Goal: Task Accomplishment & Management: Use online tool/utility

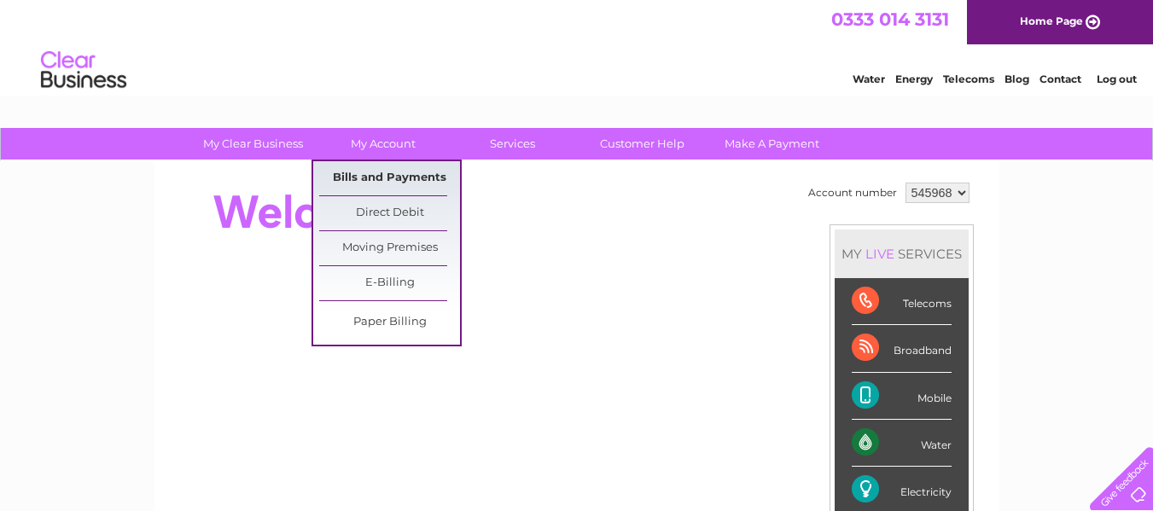
click at [398, 173] on link "Bills and Payments" at bounding box center [389, 178] width 141 height 34
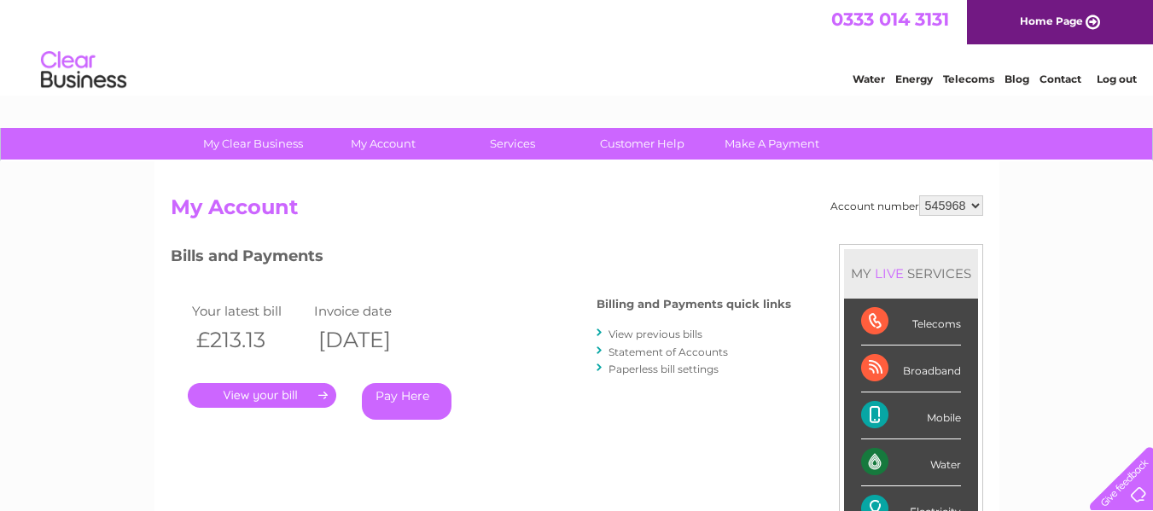
click at [516, 272] on h3 "Bills and Payments" at bounding box center [481, 259] width 620 height 30
click at [266, 389] on link "." at bounding box center [262, 395] width 148 height 25
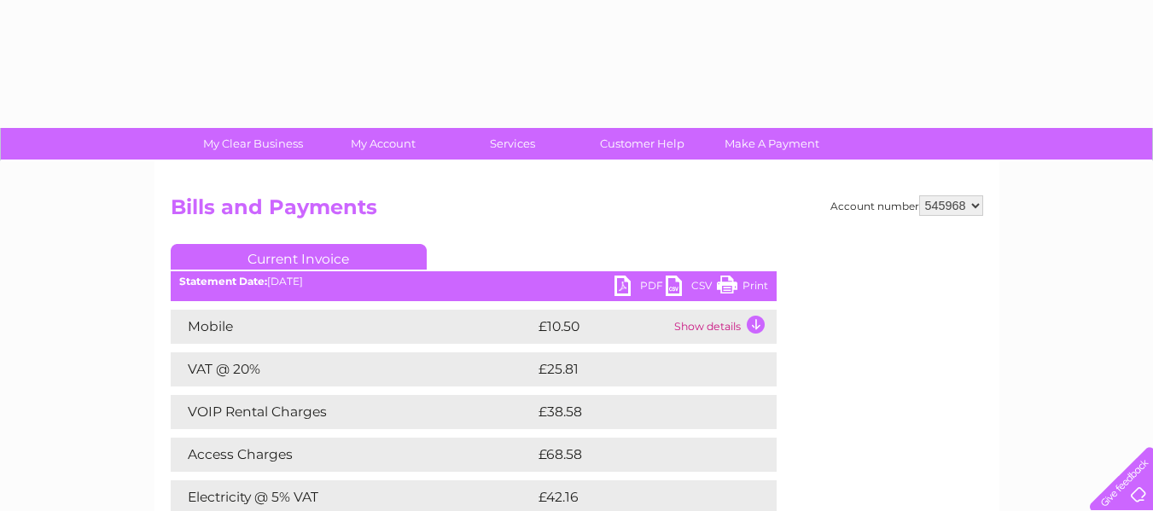
click at [266, 389] on div "Mobile £10.50 Show details Mobile Call Charges £0.00 Your call itemisation is l…" at bounding box center [474, 497] width 606 height 375
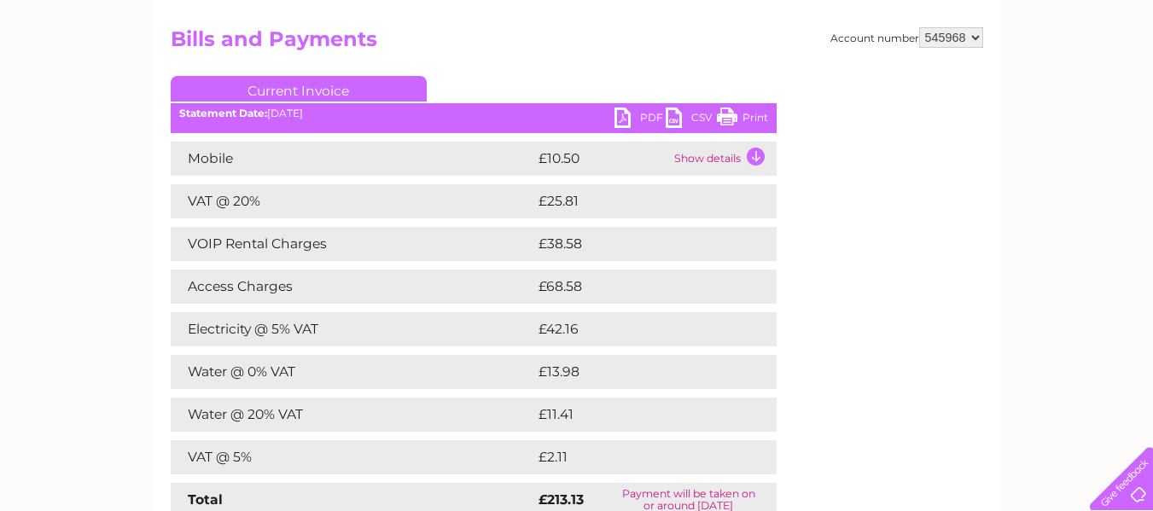
scroll to position [171, 0]
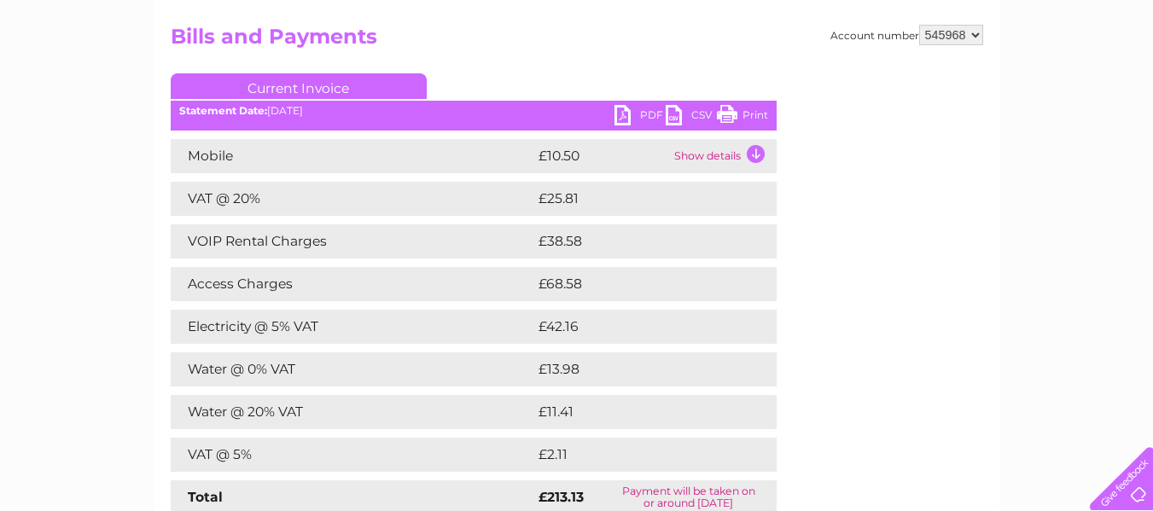
click at [622, 113] on link "PDF" at bounding box center [639, 117] width 51 height 25
click at [697, 112] on link "CSV" at bounding box center [691, 117] width 51 height 25
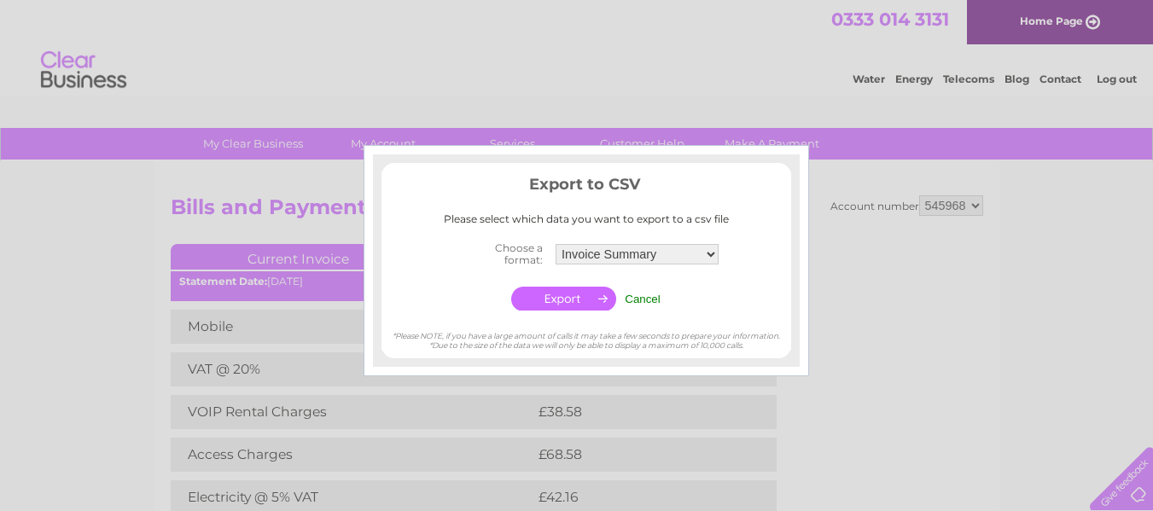
click at [264, 55] on div at bounding box center [576, 255] width 1153 height 511
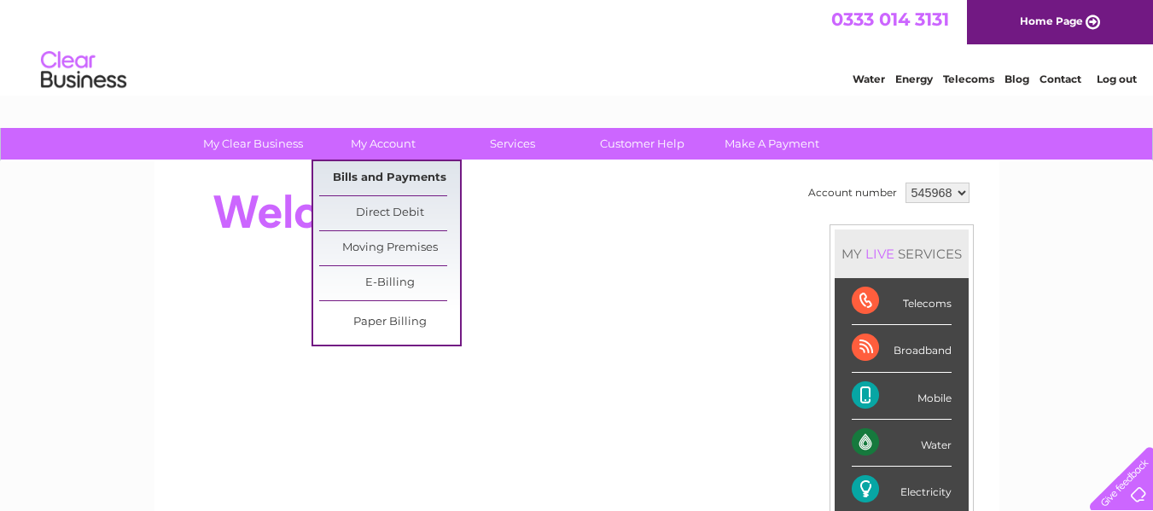
click at [398, 173] on link "Bills and Payments" at bounding box center [389, 178] width 141 height 34
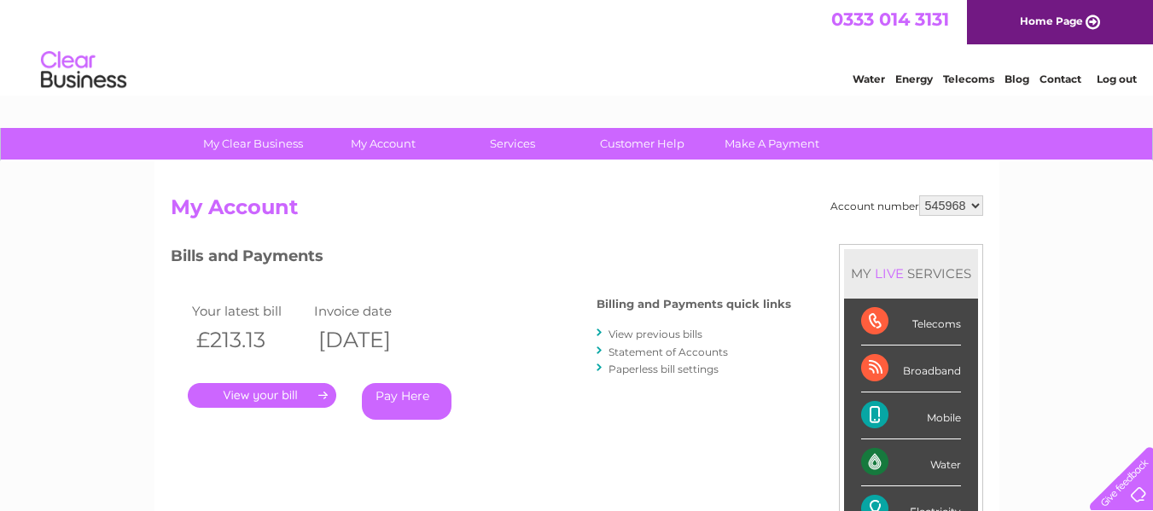
click at [283, 392] on link "." at bounding box center [262, 395] width 148 height 25
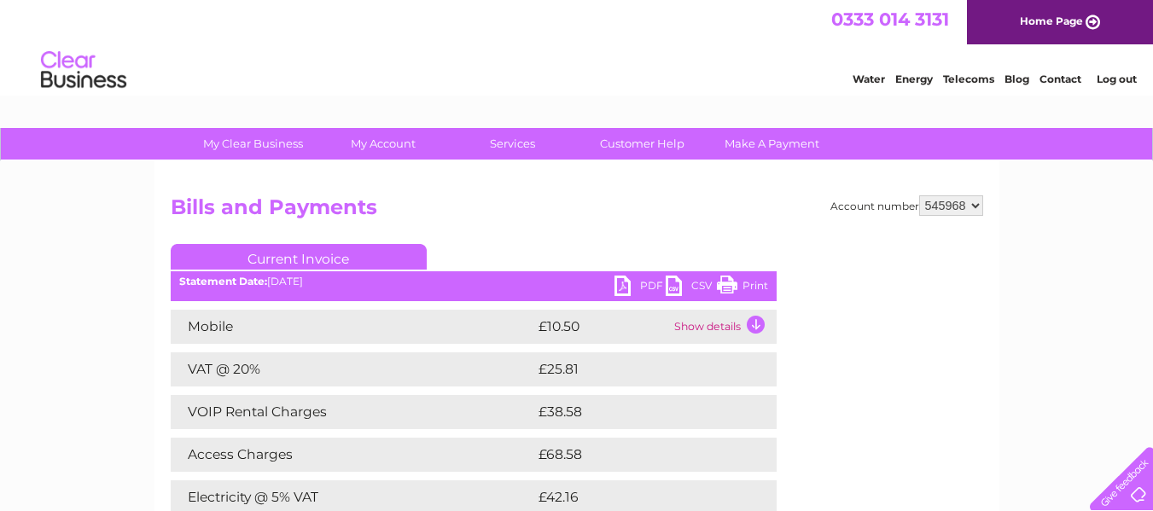
click at [723, 283] on link "Print" at bounding box center [742, 288] width 51 height 25
click at [632, 146] on link "Customer Help" at bounding box center [642, 144] width 141 height 32
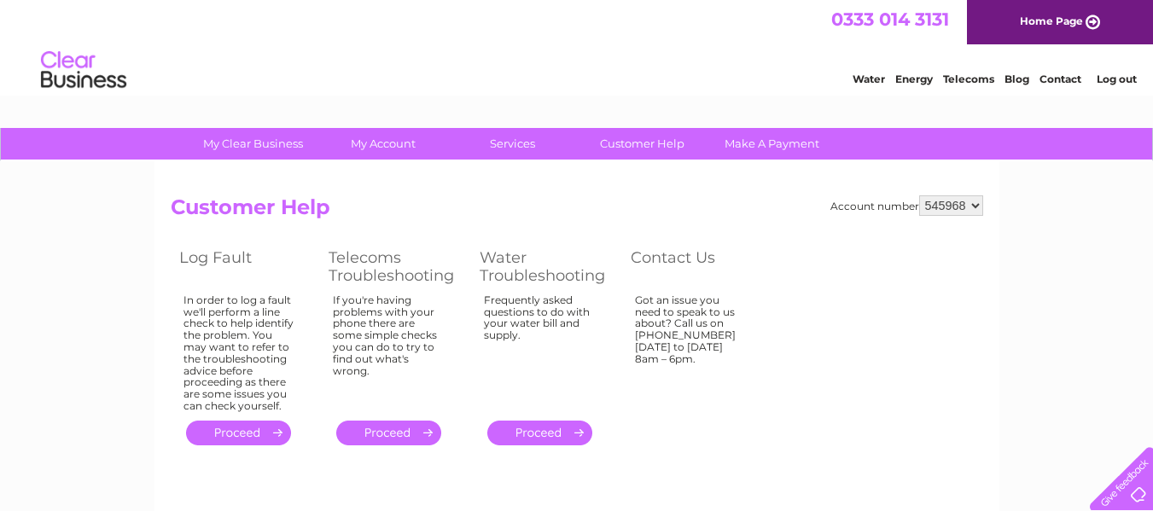
click at [632, 146] on link "Customer Help" at bounding box center [642, 144] width 141 height 32
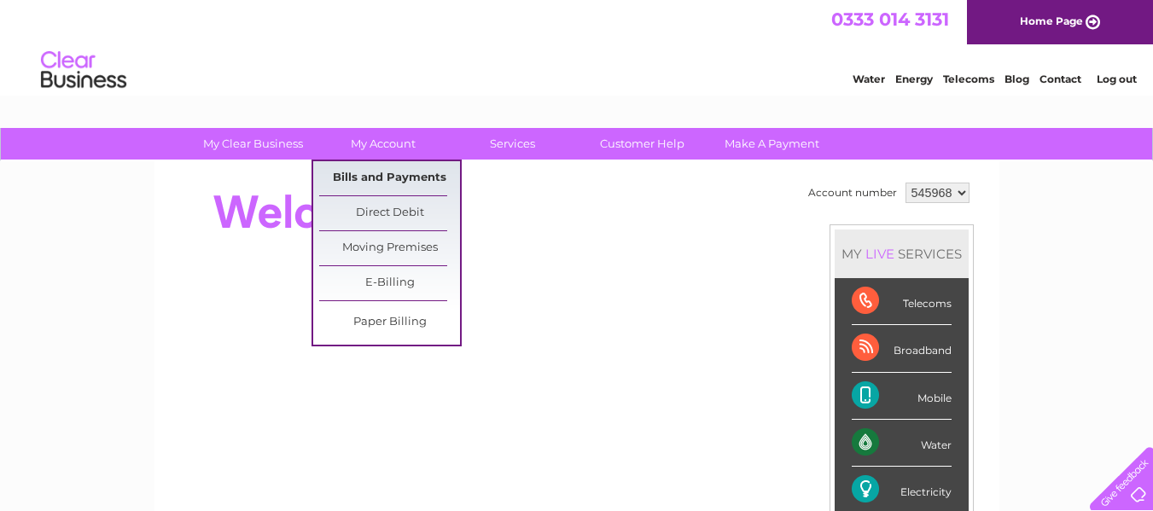
click at [394, 170] on link "Bills and Payments" at bounding box center [389, 178] width 141 height 34
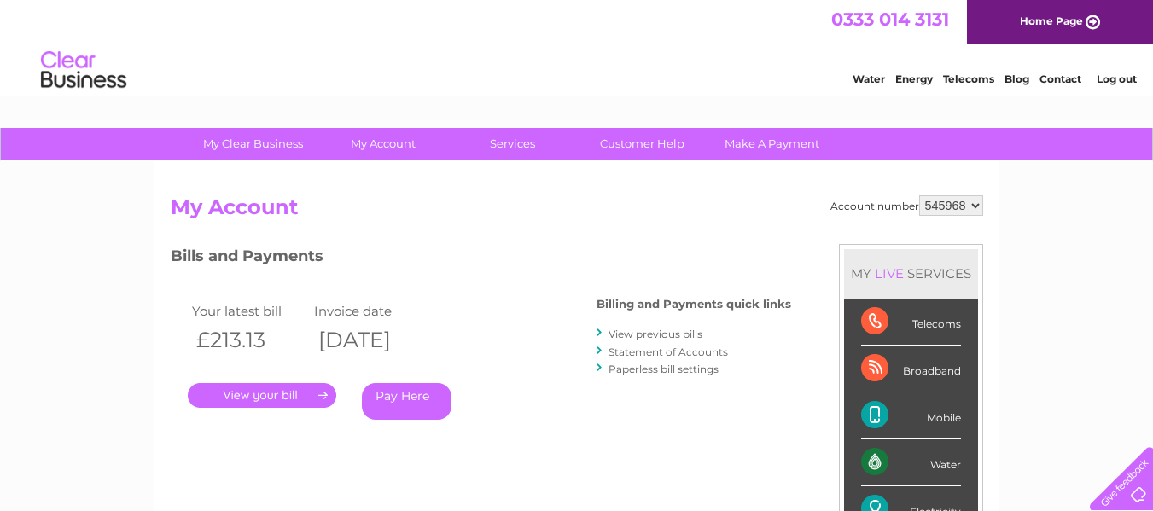
click at [551, 217] on h2 "My Account" at bounding box center [577, 211] width 812 height 32
click at [259, 388] on link "." at bounding box center [262, 395] width 148 height 25
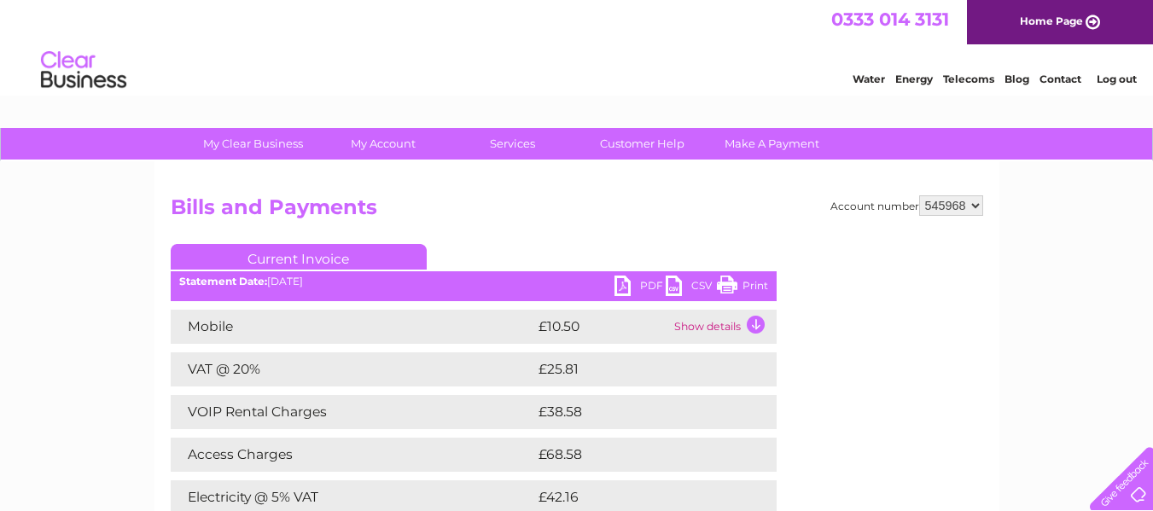
click at [753, 323] on td "Show details" at bounding box center [723, 327] width 107 height 34
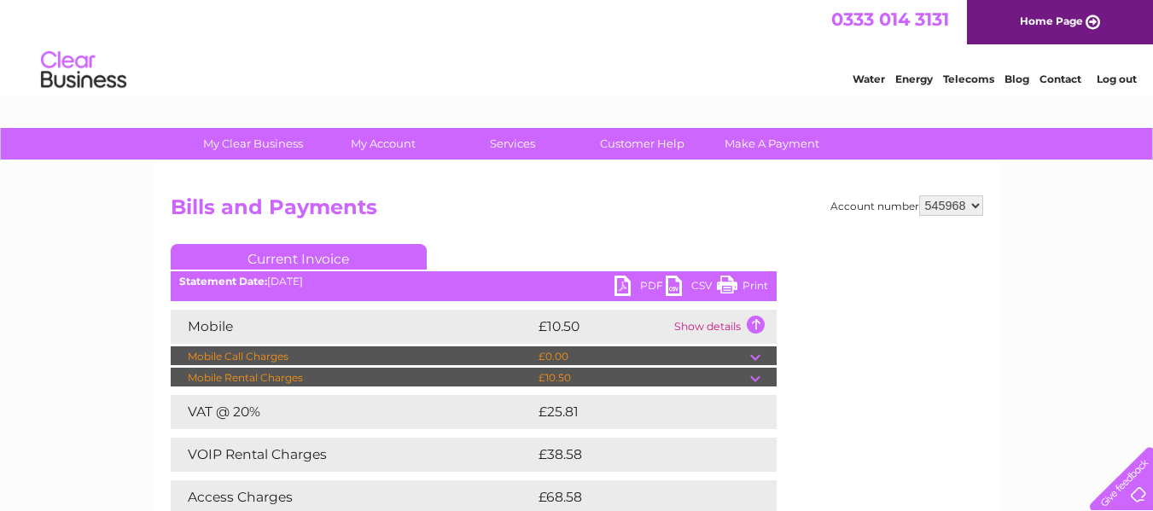
click at [795, 294] on div "Account number 545968 Bills and Payments Current Invoice PDF CSV Print" at bounding box center [577, 477] width 812 height 564
click at [753, 323] on td "Show details" at bounding box center [723, 327] width 107 height 34
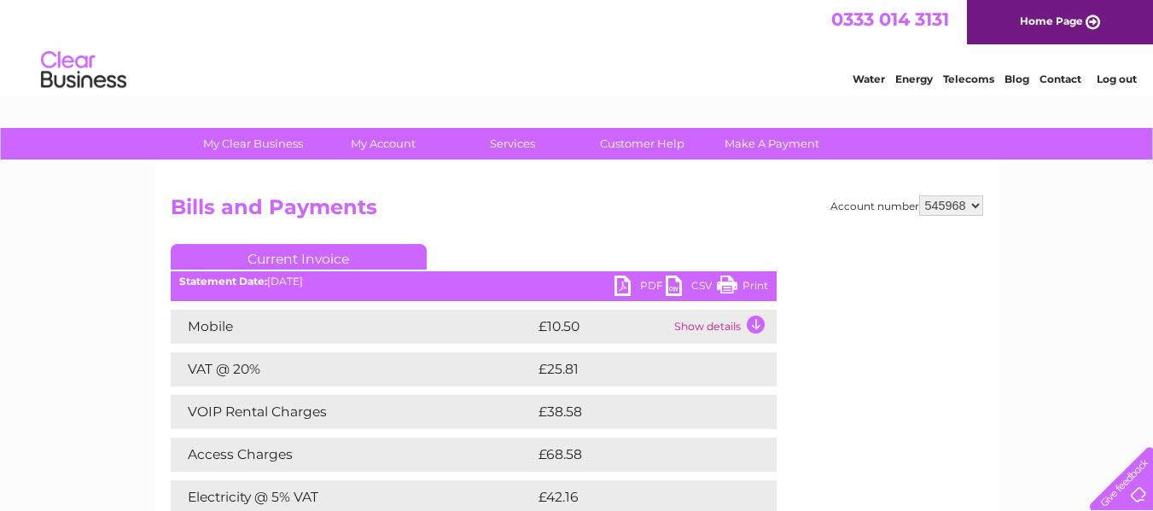
click at [289, 256] on link "Current Invoice" at bounding box center [299, 257] width 256 height 26
click at [282, 253] on link "Current Invoice" at bounding box center [299, 257] width 256 height 26
click at [583, 193] on div "Account number 545968 Bills and Payments Current Invoice PDF CSV Print" at bounding box center [576, 447] width 845 height 573
click at [610, 193] on div "Account number 545968 Bills and Payments Current Invoice PDF CSV Print" at bounding box center [576, 447] width 845 height 573
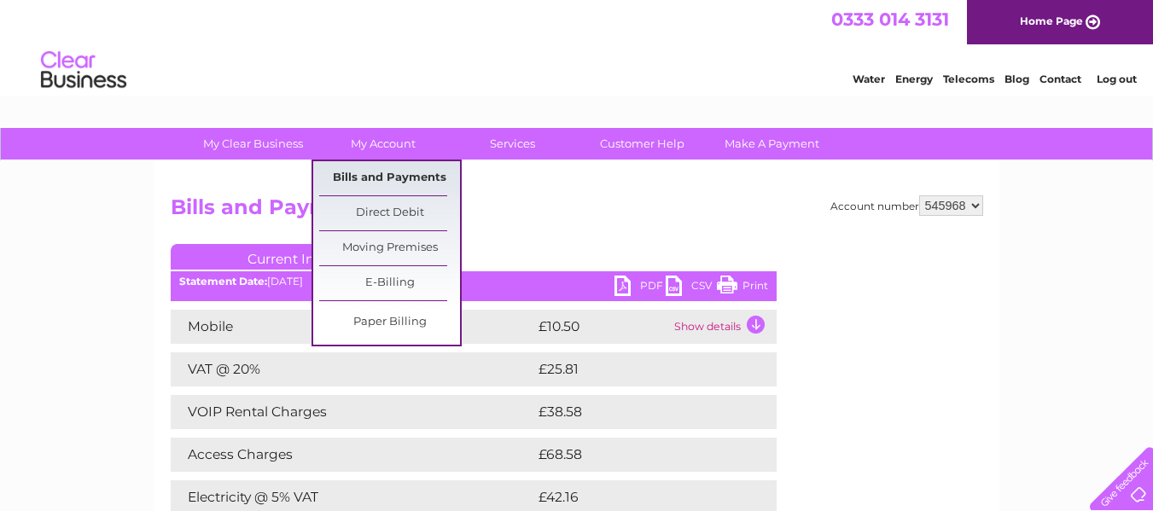
click at [390, 174] on link "Bills and Payments" at bounding box center [389, 178] width 141 height 34
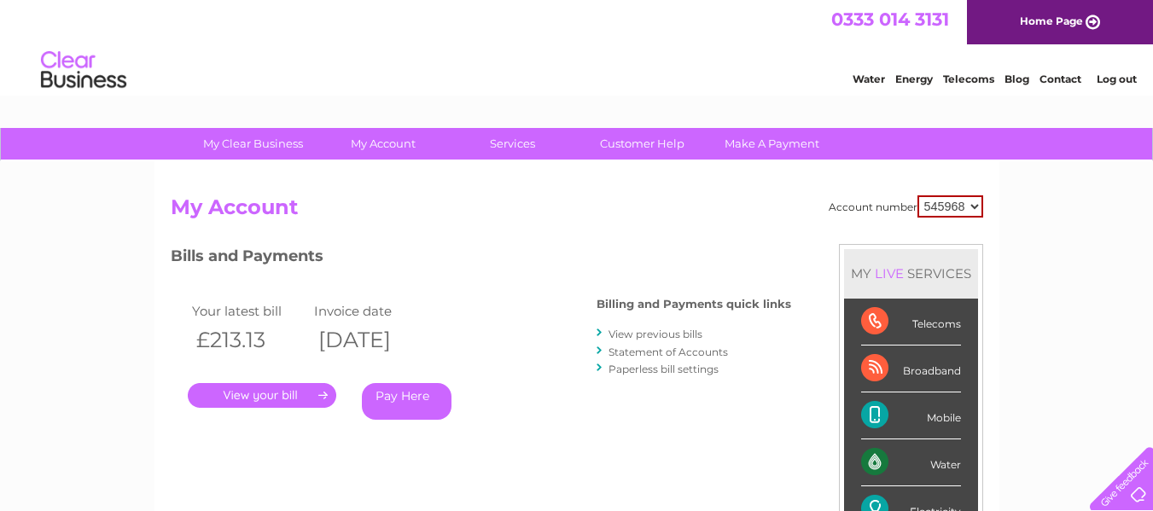
click at [288, 389] on link "." at bounding box center [262, 395] width 148 height 25
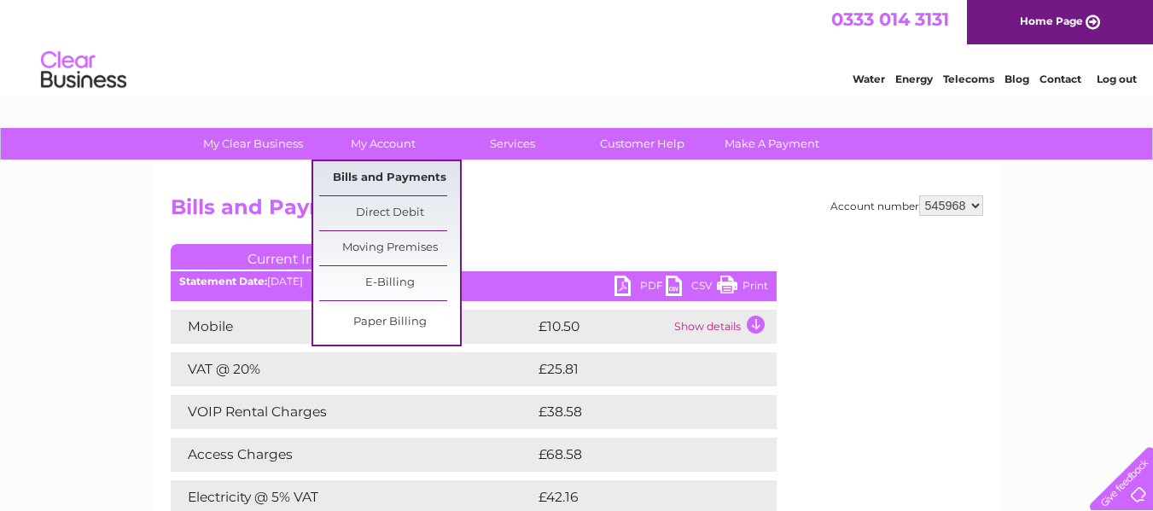
click at [378, 173] on link "Bills and Payments" at bounding box center [389, 178] width 141 height 34
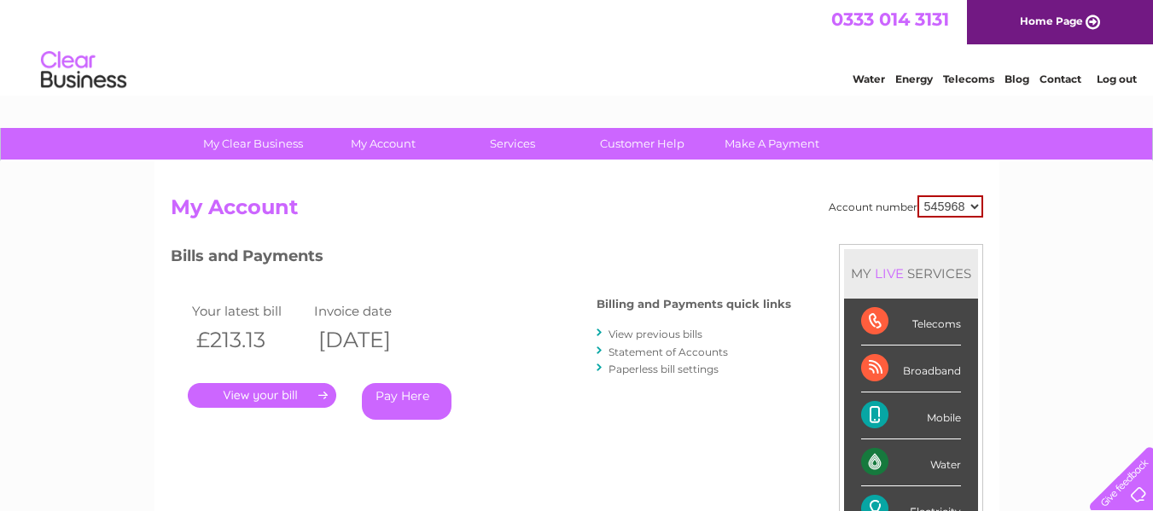
click at [284, 389] on link "." at bounding box center [262, 395] width 148 height 25
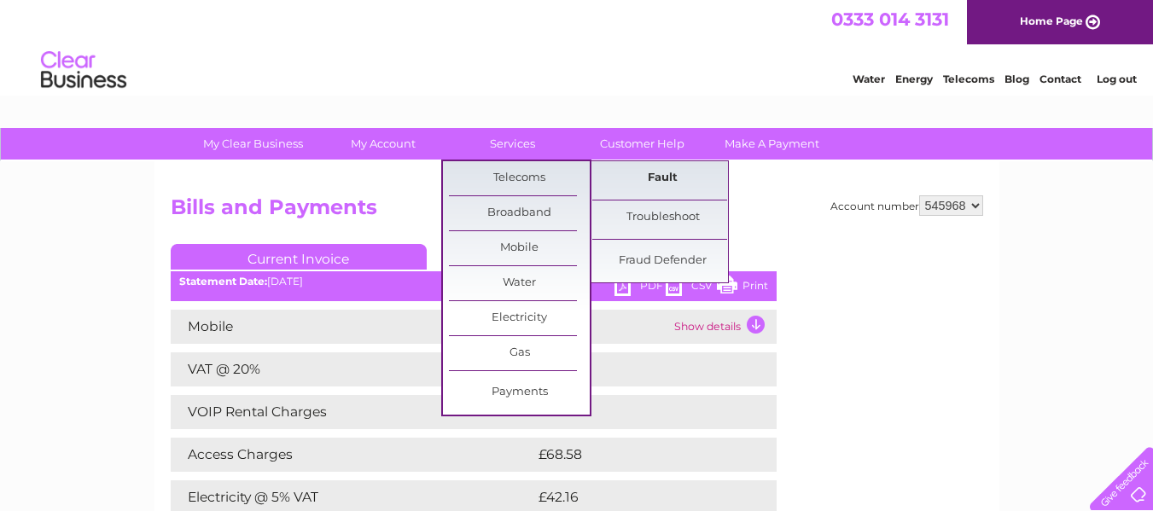
click at [650, 172] on link "Fault" at bounding box center [662, 178] width 141 height 34
click at [659, 211] on link "Troubleshoot" at bounding box center [662, 218] width 141 height 34
